Goal: Find specific page/section: Find specific page/section

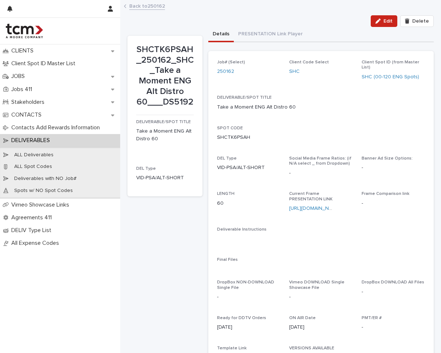
click at [311, 105] on div "DELIVERABLE/SPOT TITLE Take a Moment ENG Alt Distro 60" at bounding box center [321, 105] width 208 height 21
click at [408, 104] on button "button" at bounding box center [416, 107] width 17 height 6
click at [415, 135] on button "button" at bounding box center [416, 138] width 17 height 6
click at [137, 48] on p "SHCTK3PSAH_250162_SHC_Take a Moment ENG Alt Distro 30___DS5193" at bounding box center [165, 75] width 58 height 63
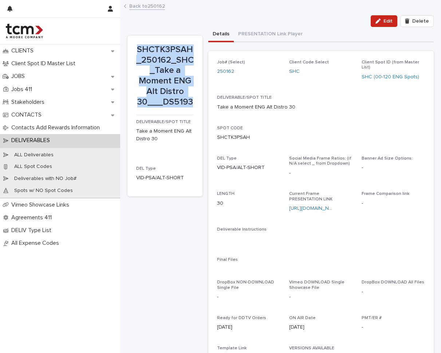
drag, startPoint x: 137, startPoint y: 48, endPoint x: 188, endPoint y: 101, distance: 73.1
click at [188, 101] on p "SHCTK3PSAH_250162_SHC_Take a Moment ENG Alt Distro 30___DS5193" at bounding box center [165, 75] width 58 height 63
copy p "SHCTK3PSAH_250162_SHC_Take a Moment ENG Alt Distro 30___DS5193"
click at [137, 49] on p "SHCTK3PSAH_250162_SHC_Take a Moment ENG Alt Distro 30___DS5193" at bounding box center [165, 75] width 58 height 63
drag, startPoint x: 138, startPoint y: 46, endPoint x: 191, endPoint y: 102, distance: 77.3
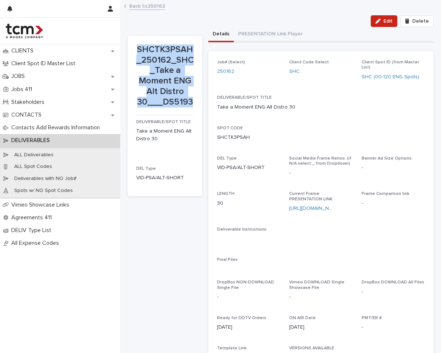
click at [191, 102] on p "SHCTK3PSAH_250162_SHC_Take a Moment ENG Alt Distro 30___DS5193" at bounding box center [165, 75] width 58 height 63
copy p "SHCTK3PSAH_250162_SHC_Take a Moment ENG Alt Distro 30___DS5193"
click at [298, 126] on div "SPOT CODE SHCTK3PSAH" at bounding box center [321, 136] width 208 height 21
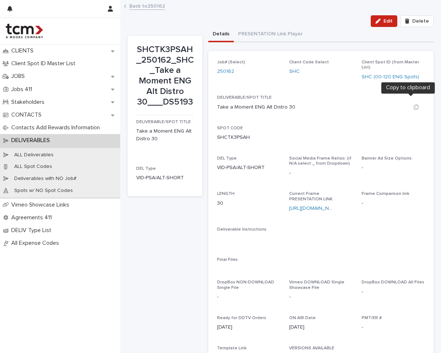
click at [413, 104] on icon "button" at bounding box center [416, 107] width 6 height 6
click at [414, 135] on icon "button" at bounding box center [416, 137] width 5 height 5
click at [192, 18] on div "Edit Delete" at bounding box center [280, 21] width 306 height 12
click at [322, 206] on link "https://f.io/PF2vtx2a" at bounding box center [314, 208] width 51 height 5
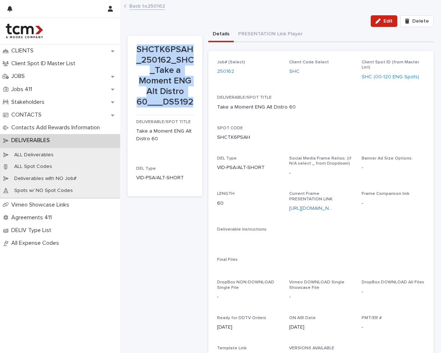
drag, startPoint x: 137, startPoint y: 48, endPoint x: 191, endPoint y: 99, distance: 74.0
click at [191, 99] on p "SHCTK6PSAH_250162_SHC_Take a Moment ENG Alt Distro 60___DS5192" at bounding box center [165, 75] width 58 height 63
copy p "SHCTK6PSAH_250162_SHC_Take a Moment ENG Alt Distro 60___DS5192"
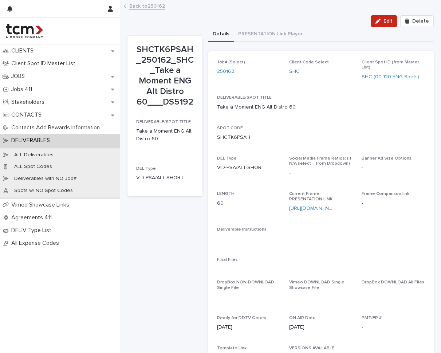
click at [289, 145] on div "Job# (Select) 250162 Client Code Select SHC Client Spot ID (from Master List) S…" at bounding box center [321, 243] width 208 height 366
click at [414, 104] on button "button" at bounding box center [416, 107] width 17 height 6
click at [414, 135] on icon "button" at bounding box center [416, 137] width 5 height 5
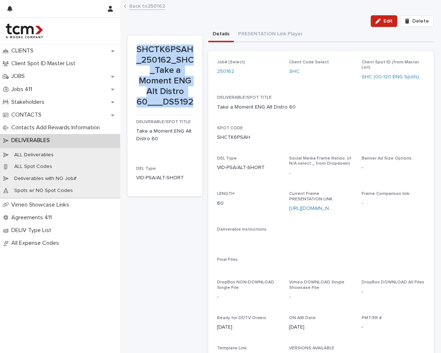
drag, startPoint x: 135, startPoint y: 47, endPoint x: 190, endPoint y: 99, distance: 75.5
click at [190, 99] on section "SHCTK6PSAH_250162_SHC_Take a Moment ENG Alt Distro 60___DS5192 DELIVERABLE/SPOT…" at bounding box center [164, 116] width 75 height 161
copy p "SHCTK6PSAH_250162_SHC_Take a Moment ENG Alt Distro 60___DS5192"
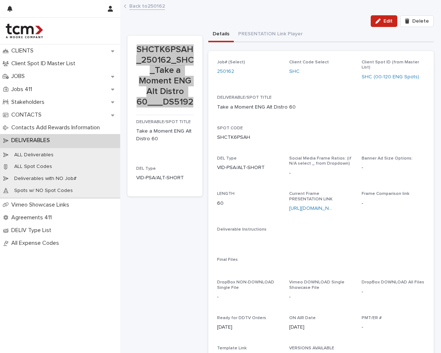
drag, startPoint x: 61, startPoint y: 95, endPoint x: 142, endPoint y: 60, distance: 87.6
click at [141, 60] on p "SHCTK6PSAH_250162_SHC_Take a Moment ENG Alt Distro 60___DS5192" at bounding box center [165, 75] width 58 height 63
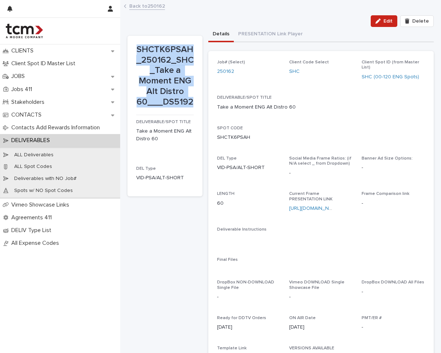
click at [146, 52] on p "SHCTK6PSAH_250162_SHC_Take a Moment ENG Alt Distro 60___DS5192" at bounding box center [165, 75] width 58 height 63
drag, startPoint x: 138, startPoint y: 50, endPoint x: 196, endPoint y: 96, distance: 74.2
click at [196, 96] on section "SHCTK6PSAH_250162_SHC_Take a Moment ENG Alt Distro 60___DS5192 DELIVERABLE/SPOT…" at bounding box center [164, 116] width 75 height 161
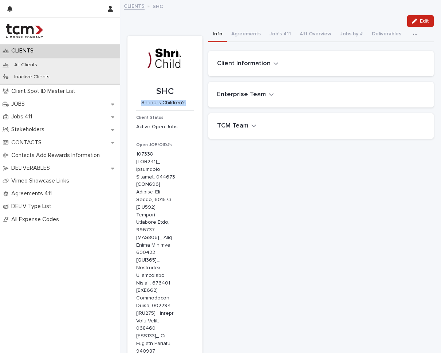
drag, startPoint x: 143, startPoint y: 101, endPoint x: 185, endPoint y: 98, distance: 41.6
click at [185, 100] on p "Shriners Children's" at bounding box center [163, 103] width 55 height 6
copy p "Shriners Children's"
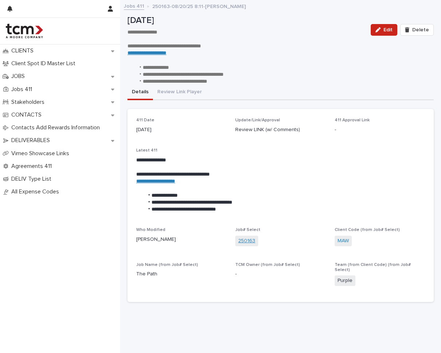
click at [253, 237] on link "250163" at bounding box center [246, 241] width 17 height 8
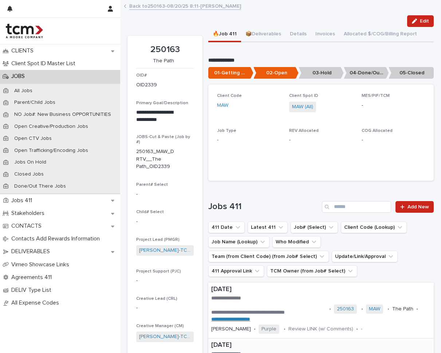
scroll to position [135, 0]
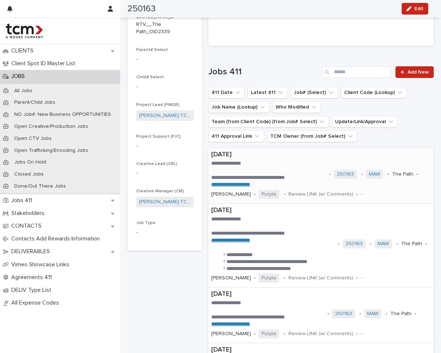
click at [318, 157] on p "[DATE]" at bounding box center [321, 155] width 220 height 8
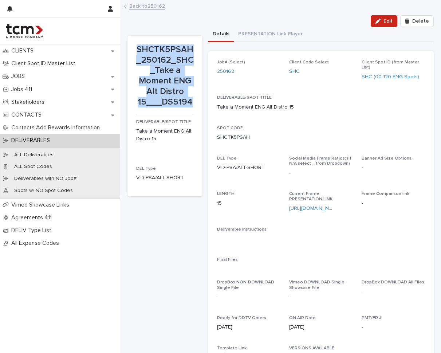
drag, startPoint x: 138, startPoint y: 49, endPoint x: 190, endPoint y: 99, distance: 72.4
click at [190, 99] on p "SHCTK5PSAH_250162_SHC_Take a Moment ENG Alt Distro 15___DS5194" at bounding box center [165, 75] width 58 height 63
copy p "SHCTK5PSAH_250162_SHC_Take a Moment ENG Alt Distro 15___DS5194"
click at [160, 67] on p "SHCTK5PSAH_250162_SHC_Take a Moment ENG Alt Distro 15___DS5194" at bounding box center [165, 75] width 58 height 63
drag, startPoint x: 138, startPoint y: 48, endPoint x: 190, endPoint y: 104, distance: 76.8
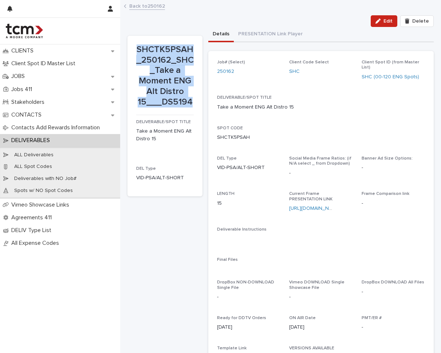
click at [190, 104] on p "SHCTK5PSAH_250162_SHC_Take a Moment ENG Alt Distro 15___DS5194" at bounding box center [165, 75] width 58 height 63
copy p "SHCTK5PSAH_250162_SHC_Take a Moment ENG Alt Distro 15___DS5194"
click at [414, 104] on button "button" at bounding box center [416, 107] width 17 height 6
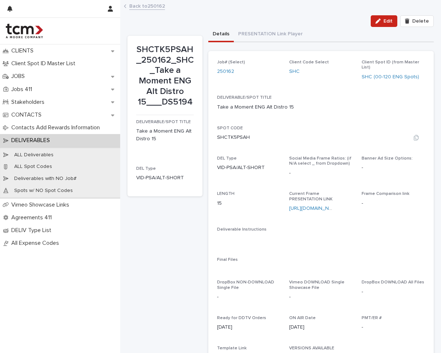
click at [318, 134] on div "SHCTK5PSAH" at bounding box center [321, 138] width 208 height 8
click at [414, 135] on icon "button" at bounding box center [416, 137] width 5 height 5
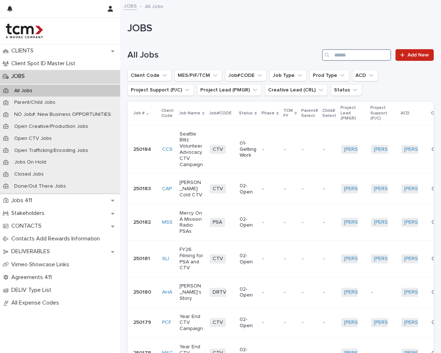
click at [370, 55] on input "Search" at bounding box center [356, 55] width 69 height 12
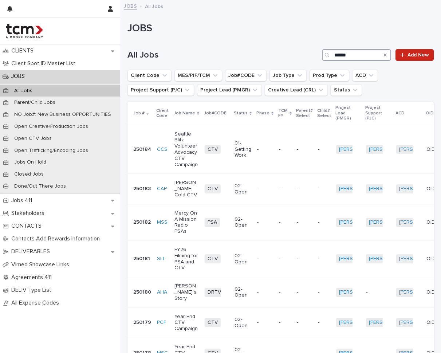
type input "******"
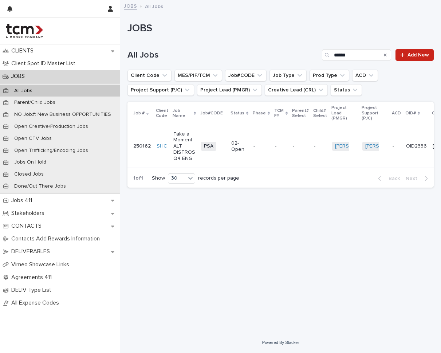
click at [290, 133] on td "-" at bounding box center [300, 146] width 21 height 43
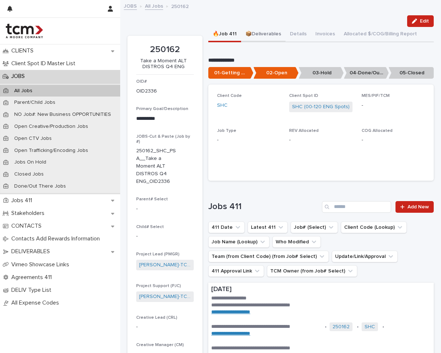
click at [278, 34] on button "📦Deliverables" at bounding box center [263, 34] width 44 height 15
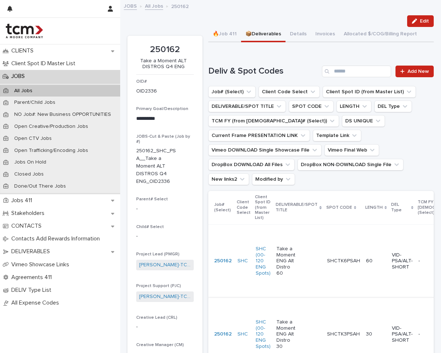
scroll to position [142, 0]
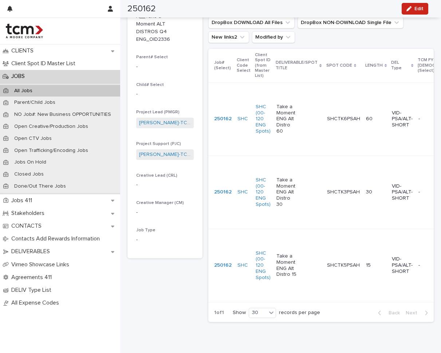
click at [374, 251] on td "15" at bounding box center [376, 265] width 26 height 73
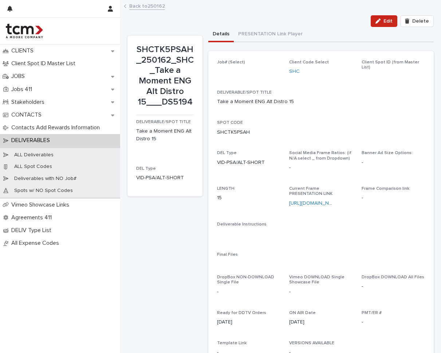
scroll to position [1, 0]
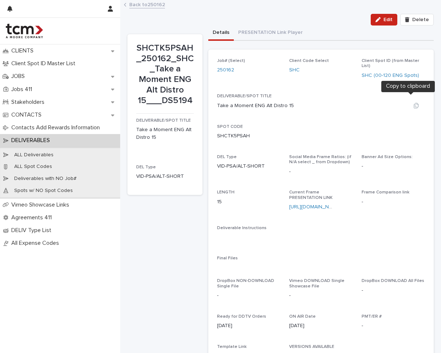
click at [408, 103] on button "button" at bounding box center [416, 106] width 17 height 6
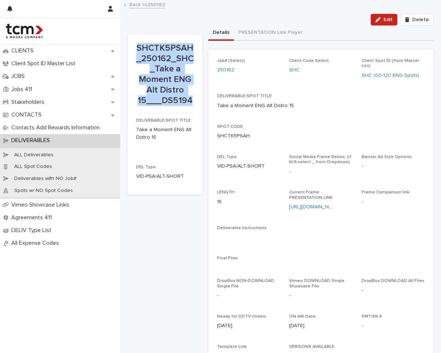
drag, startPoint x: 138, startPoint y: 47, endPoint x: 189, endPoint y: 94, distance: 69.9
click at [189, 94] on p "SHCTK5PSAH_250162_SHC_Take a Moment ENG Alt Distro 15___DS5194" at bounding box center [165, 74] width 58 height 63
copy p "SHCTK5PSAH_250162_SHC_Take a Moment ENG Alt Distro 15___DS5194"
click at [271, 85] on div "Job# (Select) 250162 Client Code Select SHC Client Spot ID (from Master List) S…" at bounding box center [321, 241] width 208 height 366
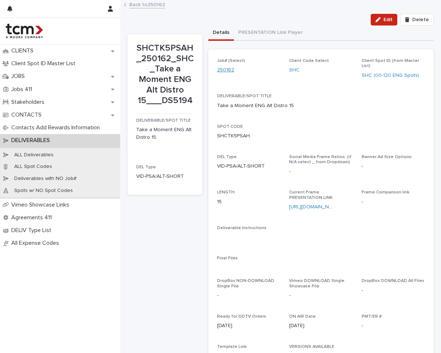
click at [231, 70] on link "250162" at bounding box center [225, 70] width 17 height 8
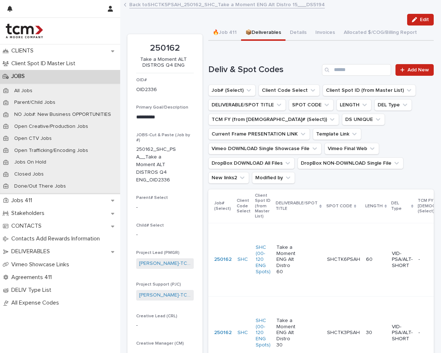
click at [252, 38] on button "📦Deliverables" at bounding box center [263, 32] width 44 height 15
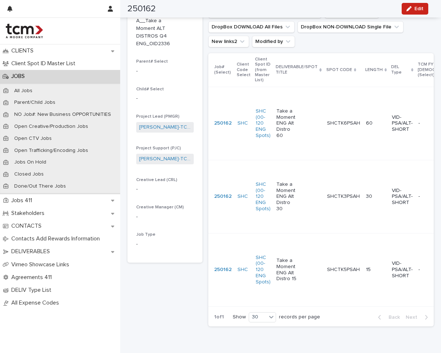
click at [283, 130] on p "Take a Moment ENG Alt Distro 60" at bounding box center [286, 123] width 21 height 31
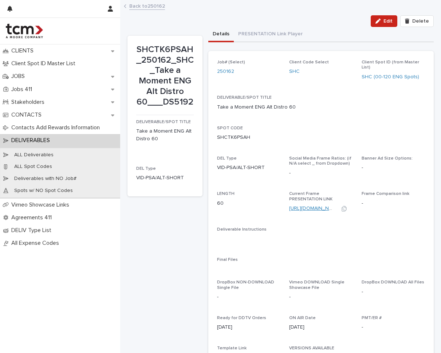
click at [312, 206] on link "https://f.io/p09sFOSR" at bounding box center [314, 208] width 51 height 5
click at [228, 73] on link "250162" at bounding box center [225, 72] width 17 height 8
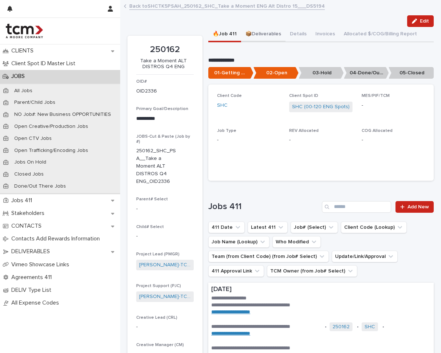
click at [260, 35] on button "📦Deliverables" at bounding box center [263, 34] width 44 height 15
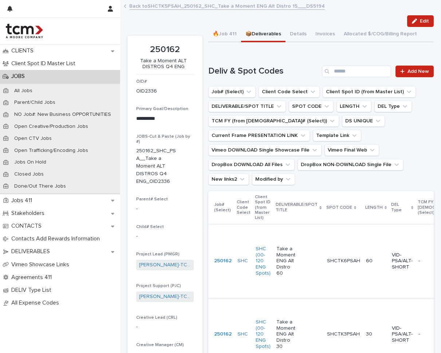
scroll to position [62, 0]
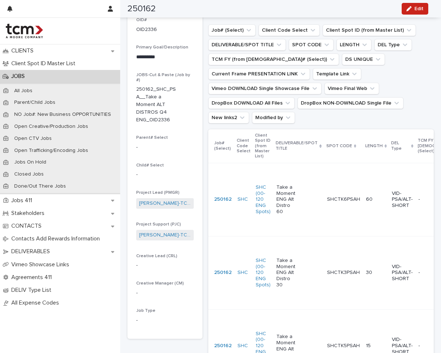
click at [324, 251] on td "SHCTK3PSAH SHCTK3PSAH" at bounding box center [343, 272] width 39 height 73
